Goal: Information Seeking & Learning: Learn about a topic

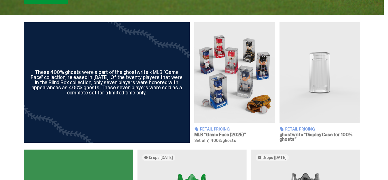
scroll to position [190, 0]
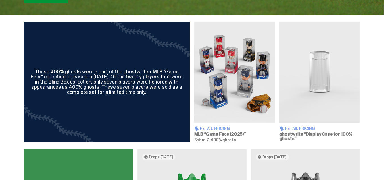
click at [217, 134] on h3 "MLB “Game Face (2025)”" at bounding box center [234, 134] width 81 height 5
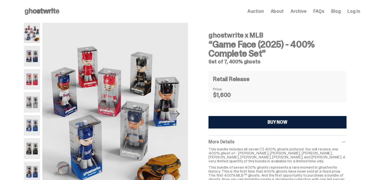
click at [33, 56] on img at bounding box center [32, 56] width 16 height 20
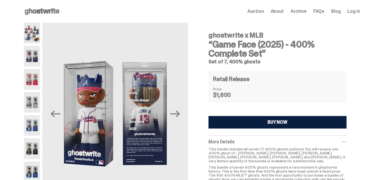
click at [31, 81] on img at bounding box center [32, 79] width 16 height 20
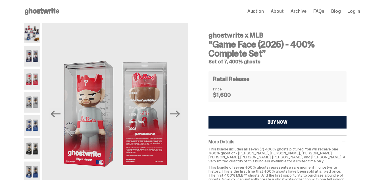
click at [36, 151] on img at bounding box center [32, 148] width 16 height 20
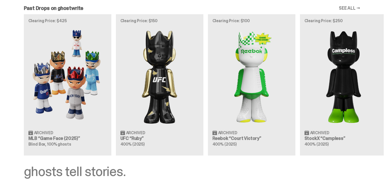
scroll to position [496, 0]
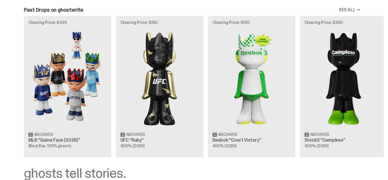
click at [37, 49] on div "Clearing Price: $425 Archived MLB “Game Face (2025)” Blind Box, 100% ghosts Cle…" at bounding box center [192, 86] width 384 height 141
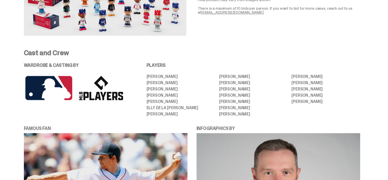
scroll to position [1119, 0]
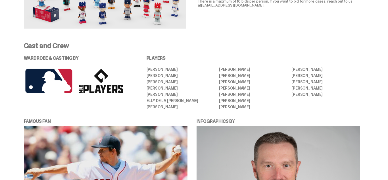
click at [250, 105] on li "[PERSON_NAME]" at bounding box center [253, 107] width 68 height 4
drag, startPoint x: 183, startPoint y: 101, endPoint x: 149, endPoint y: 63, distance: 50.9
click at [147, 62] on div "WARDROBE & CASTING BY PLAYERS [PERSON_NAME] [PERSON_NAME] [PERSON_NAME] [PERSON…" at bounding box center [192, 82] width 336 height 53
copy ul "[PERSON_NAME] [PERSON_NAME] [PERSON_NAME] [PERSON_NAME] [PERSON_NAME] [PERSON_N…"
click at [246, 105] on li "[PERSON_NAME]" at bounding box center [253, 107] width 68 height 4
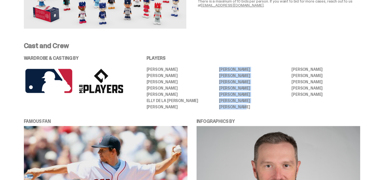
drag, startPoint x: 248, startPoint y: 100, endPoint x: 223, endPoint y: 64, distance: 43.9
click at [223, 67] on ul "[PERSON_NAME] [PERSON_NAME] [PERSON_NAME] [PERSON_NAME] [PERSON_NAME] [PERSON_N…" at bounding box center [254, 87] width 214 height 41
copy ul "[PERSON_NAME] [PERSON_NAME] [PERSON_NAME] [PERSON_NAME] [PERSON_NAME] [PERSON_N…"
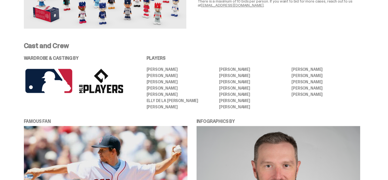
click at [331, 92] on li "[PERSON_NAME]" at bounding box center [326, 94] width 68 height 4
drag, startPoint x: 338, startPoint y: 88, endPoint x: 294, endPoint y: 62, distance: 50.8
click at [294, 67] on ul "[PERSON_NAME] [PERSON_NAME] [PERSON_NAME] [PERSON_NAME] [PERSON_NAME] [PERSON_N…" at bounding box center [254, 87] width 214 height 41
copy ul "[PERSON_NAME] [PERSON_NAME] [PERSON_NAME] [PERSON_NAME]"
